Goal: Task Accomplishment & Management: Complete application form

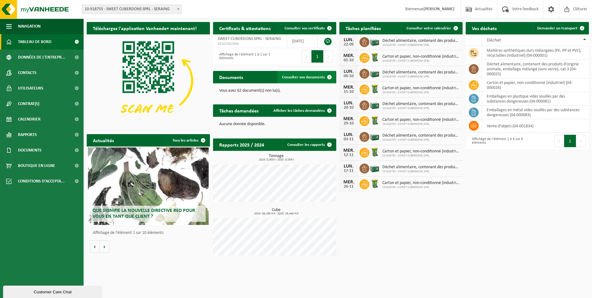
click at [308, 79] on span "Consulter vos documents" at bounding box center [303, 77] width 43 height 4
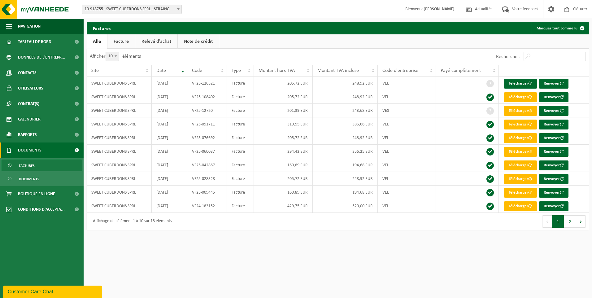
click at [24, 163] on span "Factures" at bounding box center [27, 166] width 16 height 12
click at [28, 56] on span "Données de l'entrepr..." at bounding box center [41, 57] width 47 height 15
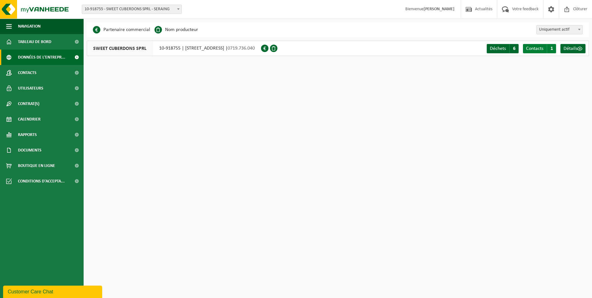
click at [538, 48] on span "Contacts" at bounding box center [534, 48] width 17 height 5
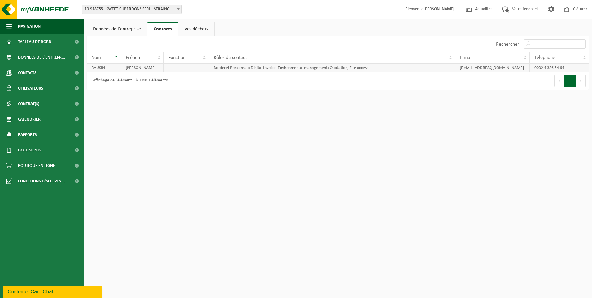
click at [198, 70] on td at bounding box center [186, 67] width 45 height 9
click at [185, 66] on td at bounding box center [186, 67] width 45 height 9
drag, startPoint x: 185, startPoint y: 66, endPoint x: 175, endPoint y: 67, distance: 10.2
click at [175, 67] on td at bounding box center [186, 67] width 45 height 9
click at [185, 57] on span "Fonction" at bounding box center [176, 57] width 17 height 5
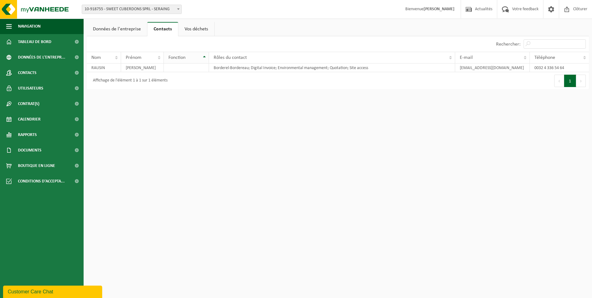
click at [193, 57] on div "Fonction" at bounding box center [184, 57] width 33 height 5
click at [39, 70] on link "Contacts" at bounding box center [42, 72] width 84 height 15
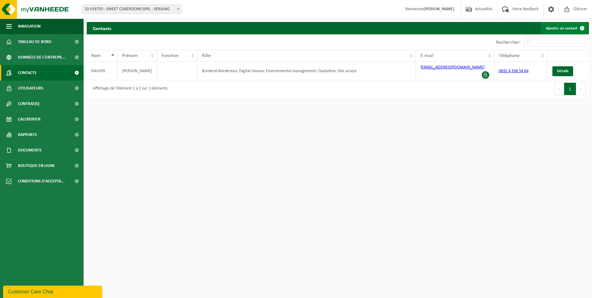
click at [563, 28] on link "Ajouter un contact" at bounding box center [564, 28] width 47 height 12
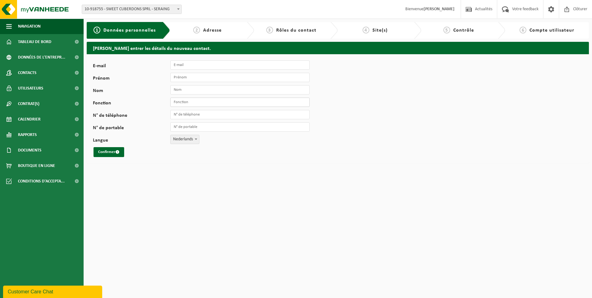
click at [191, 102] on input "Fonction" at bounding box center [239, 102] width 139 height 9
click at [186, 66] on input "E-mail" at bounding box center [239, 64] width 139 height 9
type input "[EMAIL_ADDRESS][DOMAIN_NAME]"
type input "[PERSON_NAME]"
type input "Colaianni"
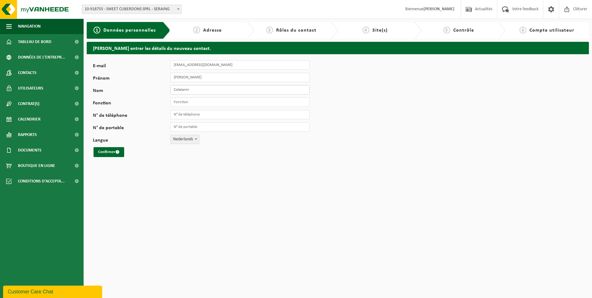
drag, startPoint x: 193, startPoint y: 89, endPoint x: 162, endPoint y: 90, distance: 31.6
click at [162, 90] on div "Nom Colaianni" at bounding box center [204, 89] width 223 height 9
type input "Gatera"
click at [185, 103] on input "Fonction" at bounding box center [239, 102] width 139 height 9
type input "Comptable"
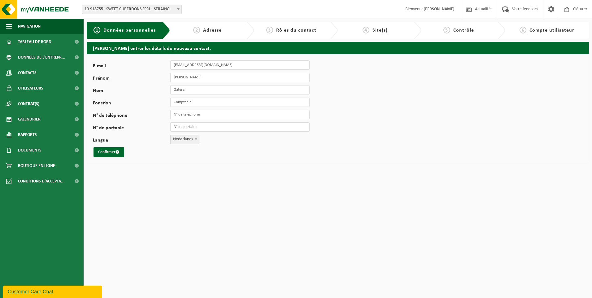
click at [189, 137] on span "Nederlands" at bounding box center [185, 139] width 28 height 9
select select "1"
click at [114, 149] on button "Confirmer" at bounding box center [108, 152] width 31 height 10
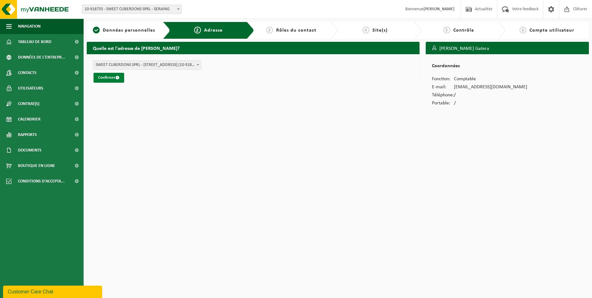
click at [110, 76] on button "Confirmer" at bounding box center [108, 78] width 31 height 10
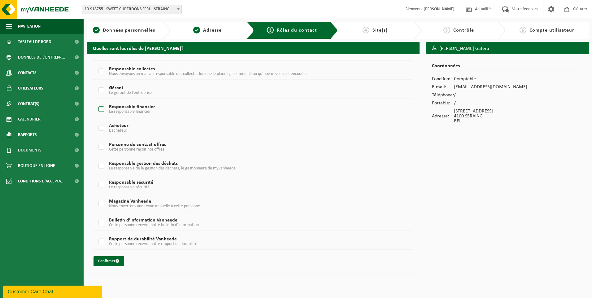
click at [101, 108] on label "Responsable financier Le responsable financier" at bounding box center [239, 109] width 285 height 9
click at [96, 102] on input "Responsable financier Le responsable financier" at bounding box center [96, 101] width 0 height 0
checkbox input "true"
click at [104, 261] on button "Confirmer" at bounding box center [108, 261] width 31 height 10
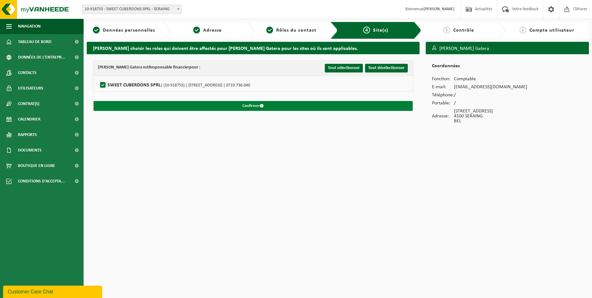
click at [225, 105] on button "Confirmer" at bounding box center [252, 106] width 319 height 10
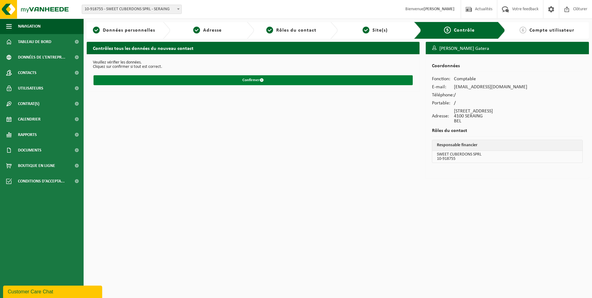
click at [248, 79] on button "Confirmer" at bounding box center [252, 80] width 319 height 10
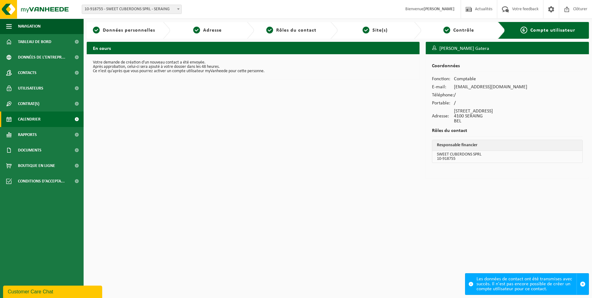
click at [35, 116] on span "Calendrier" at bounding box center [29, 118] width 23 height 15
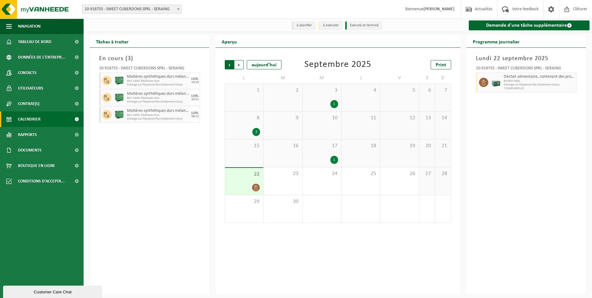
click at [241, 67] on span "Suivant" at bounding box center [238, 64] width 9 height 9
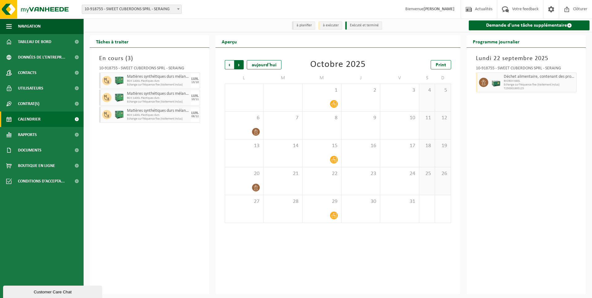
click at [227, 65] on span "Précédent" at bounding box center [229, 64] width 9 height 9
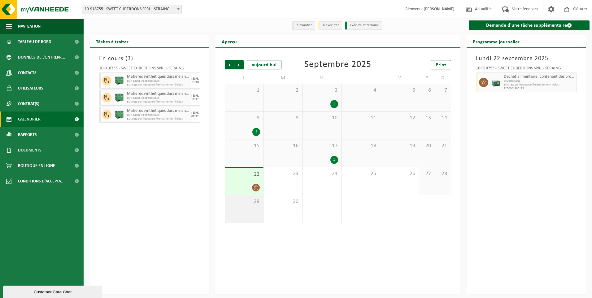
click at [248, 213] on div "29" at bounding box center [244, 209] width 38 height 28
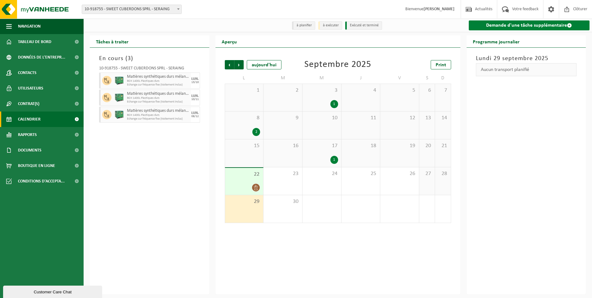
click at [524, 27] on link "Demande d'une tâche supplémentaire" at bounding box center [529, 25] width 121 height 10
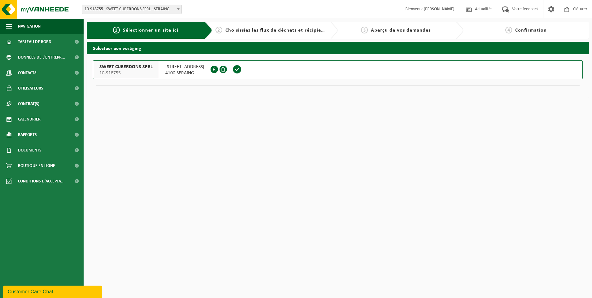
click at [233, 69] on span at bounding box center [237, 69] width 9 height 9
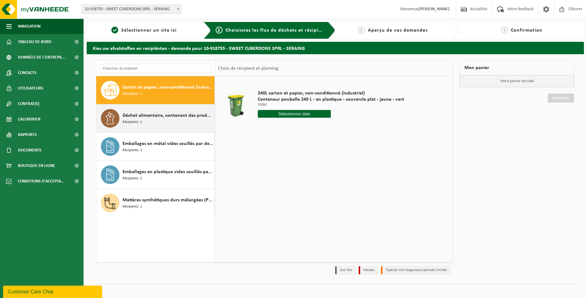
click at [178, 114] on span "Déchet alimentaire, contenant des produits d'origine animale, emballage mélangé…" at bounding box center [168, 115] width 90 height 7
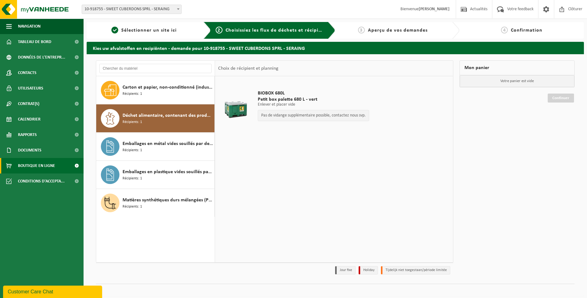
click at [35, 166] on span "Boutique en ligne" at bounding box center [36, 165] width 37 height 15
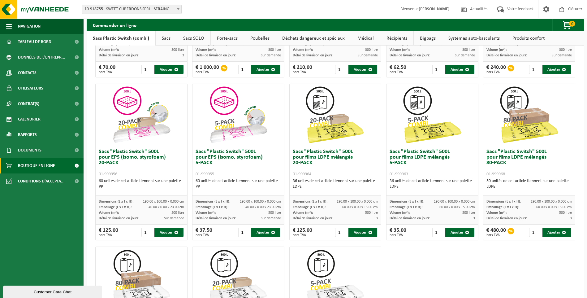
scroll to position [134, 0]
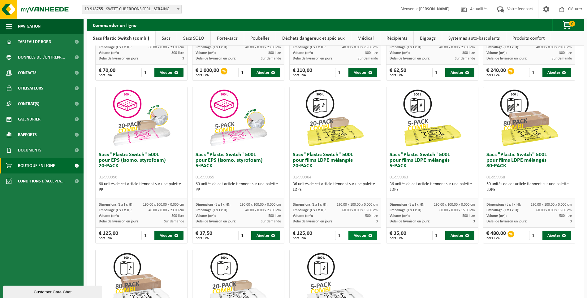
click at [358, 233] on button "Ajouter" at bounding box center [363, 235] width 29 height 9
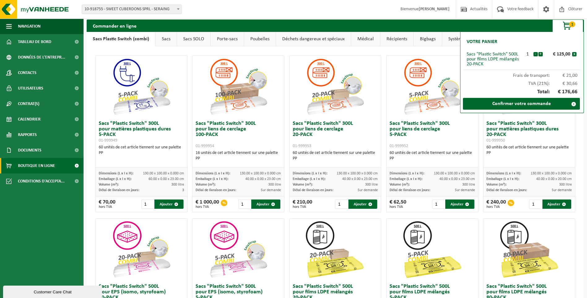
scroll to position [0, 0]
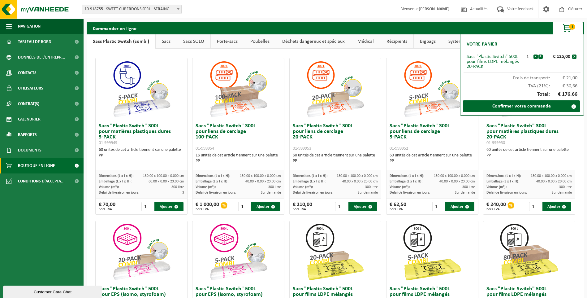
click at [169, 40] on link "Sacs" at bounding box center [166, 41] width 21 height 14
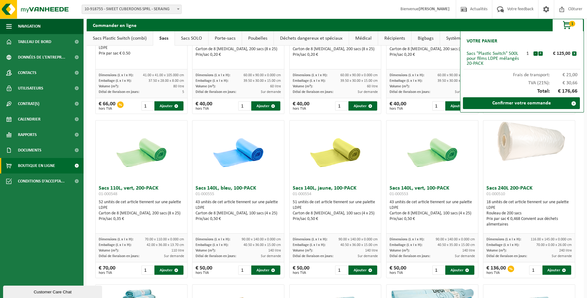
scroll to position [402, 0]
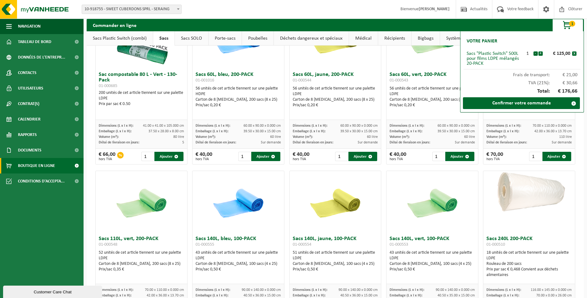
click at [193, 39] on link "Sacs SOLO" at bounding box center [191, 38] width 33 height 14
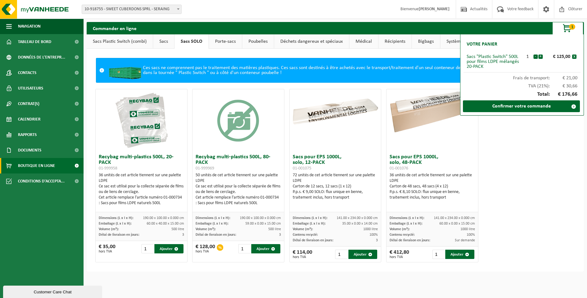
scroll to position [0, 0]
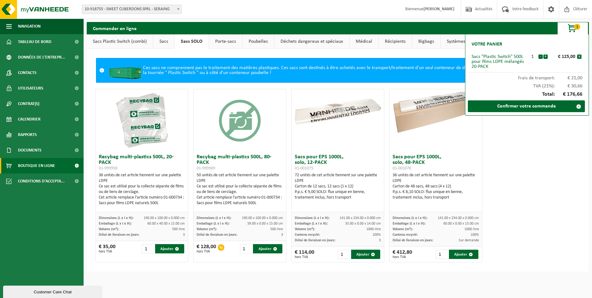
click at [225, 44] on link "Porte-sacs" at bounding box center [225, 41] width 33 height 14
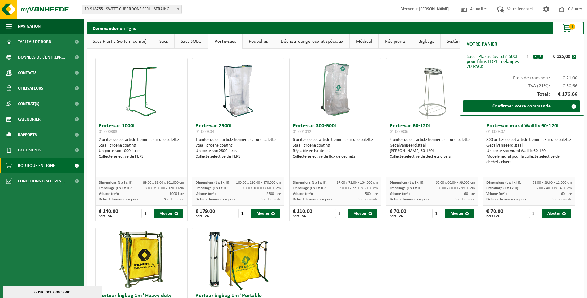
click at [263, 43] on link "Poubelles" at bounding box center [259, 41] width 32 height 14
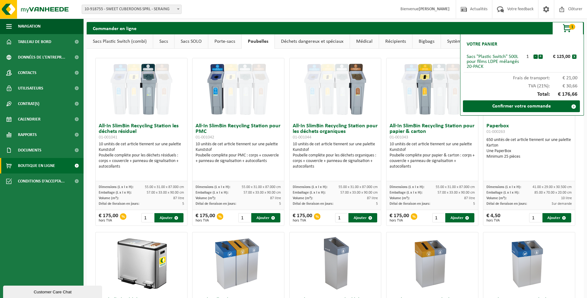
click at [312, 42] on link "Déchets dangereux et spéciaux" at bounding box center [312, 41] width 75 height 14
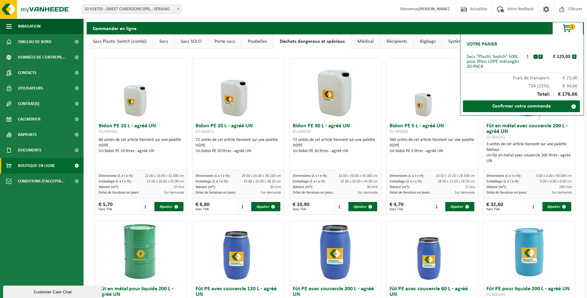
click at [369, 42] on link "Médical" at bounding box center [365, 41] width 29 height 14
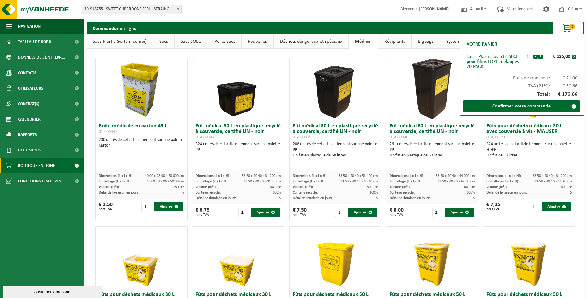
click at [394, 42] on link "Récipients" at bounding box center [394, 41] width 33 height 14
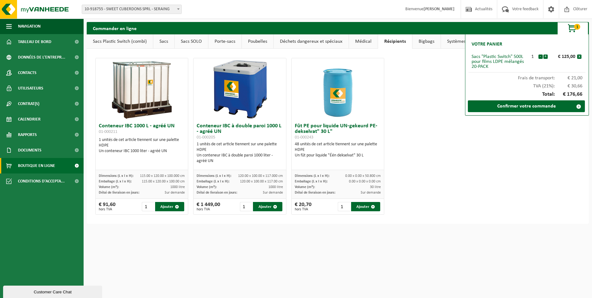
click at [490, 28] on div "Commander en ligne 1 Votre panier Sacs "Plastic Switch" 500L pour films LDPE mé…" at bounding box center [338, 28] width 502 height 12
click at [566, 30] on span "button" at bounding box center [572, 28] width 31 height 12
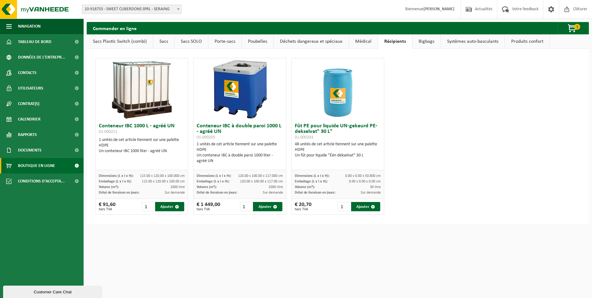
click at [433, 41] on link "Bigbags" at bounding box center [426, 41] width 28 height 14
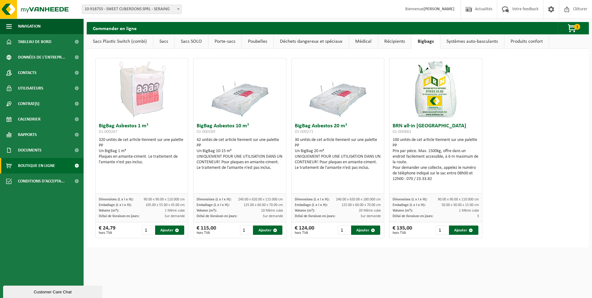
click at [463, 43] on link "Systèmes auto-basculants" at bounding box center [472, 41] width 64 height 14
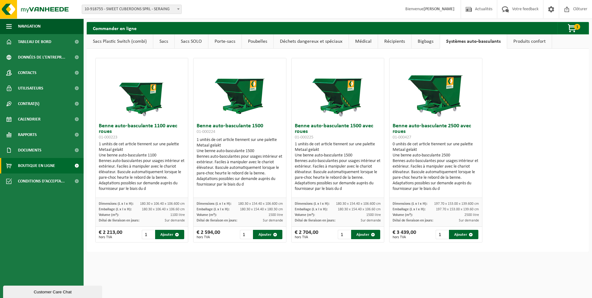
click at [521, 41] on link "Produits confort" at bounding box center [529, 41] width 45 height 14
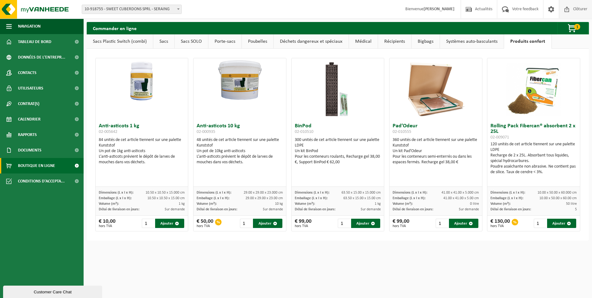
click at [579, 11] on span "Clôturer" at bounding box center [580, 9] width 17 height 18
